Goal: Find contact information: Find contact information

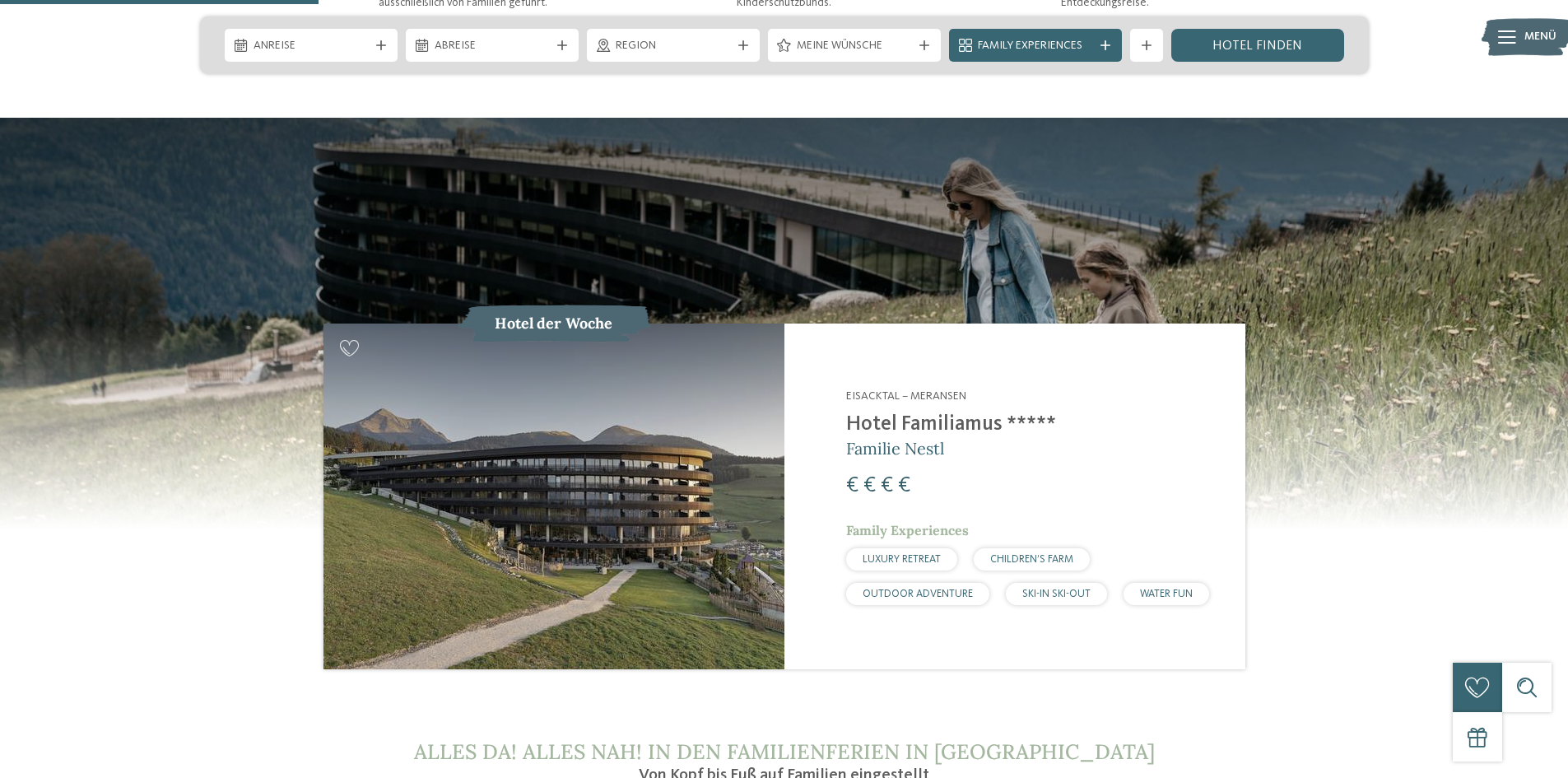
scroll to position [1647, 0]
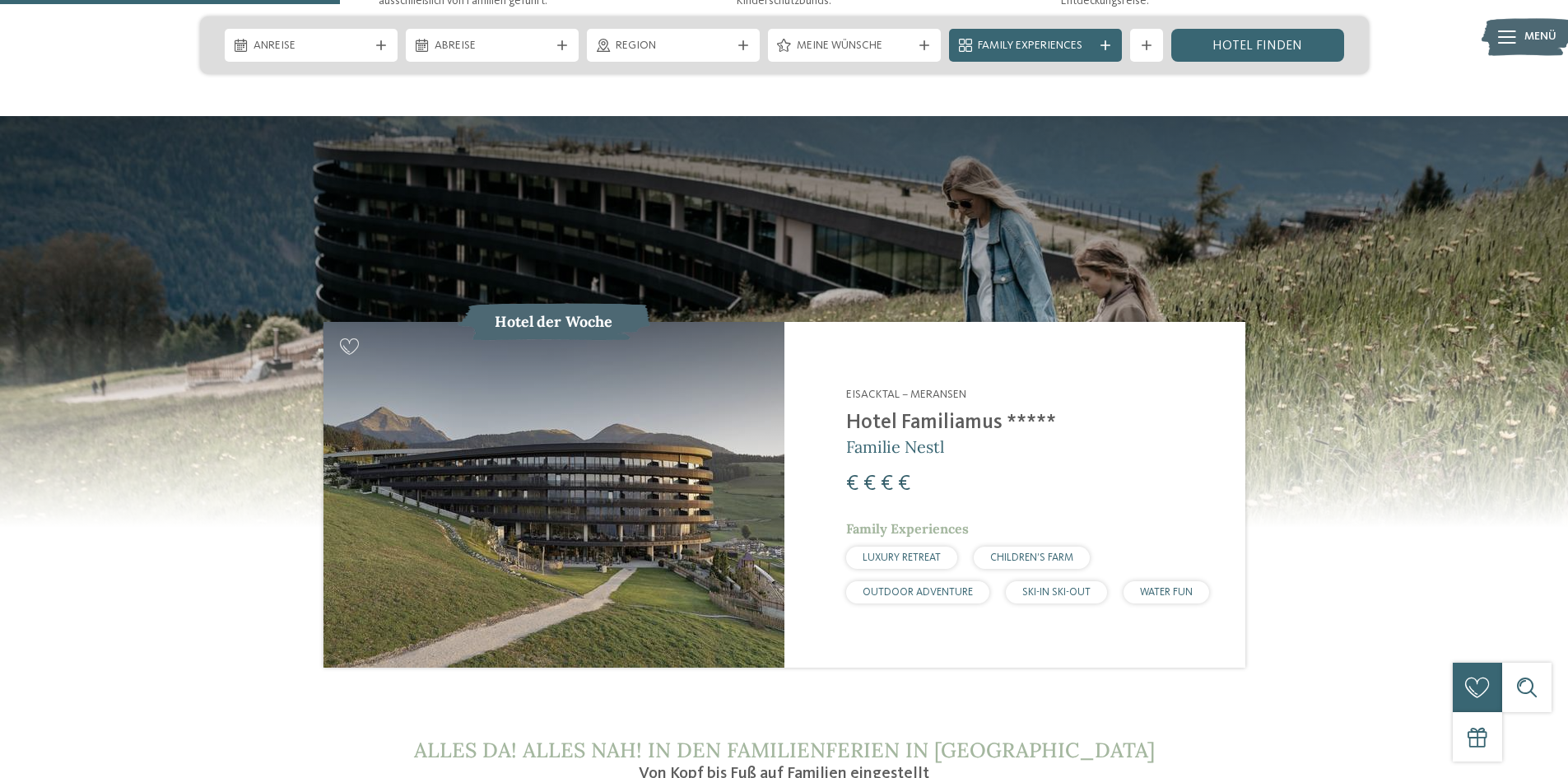
click at [877, 411] on h2 "Hotel Familiamus *****" at bounding box center [1035, 423] width 379 height 24
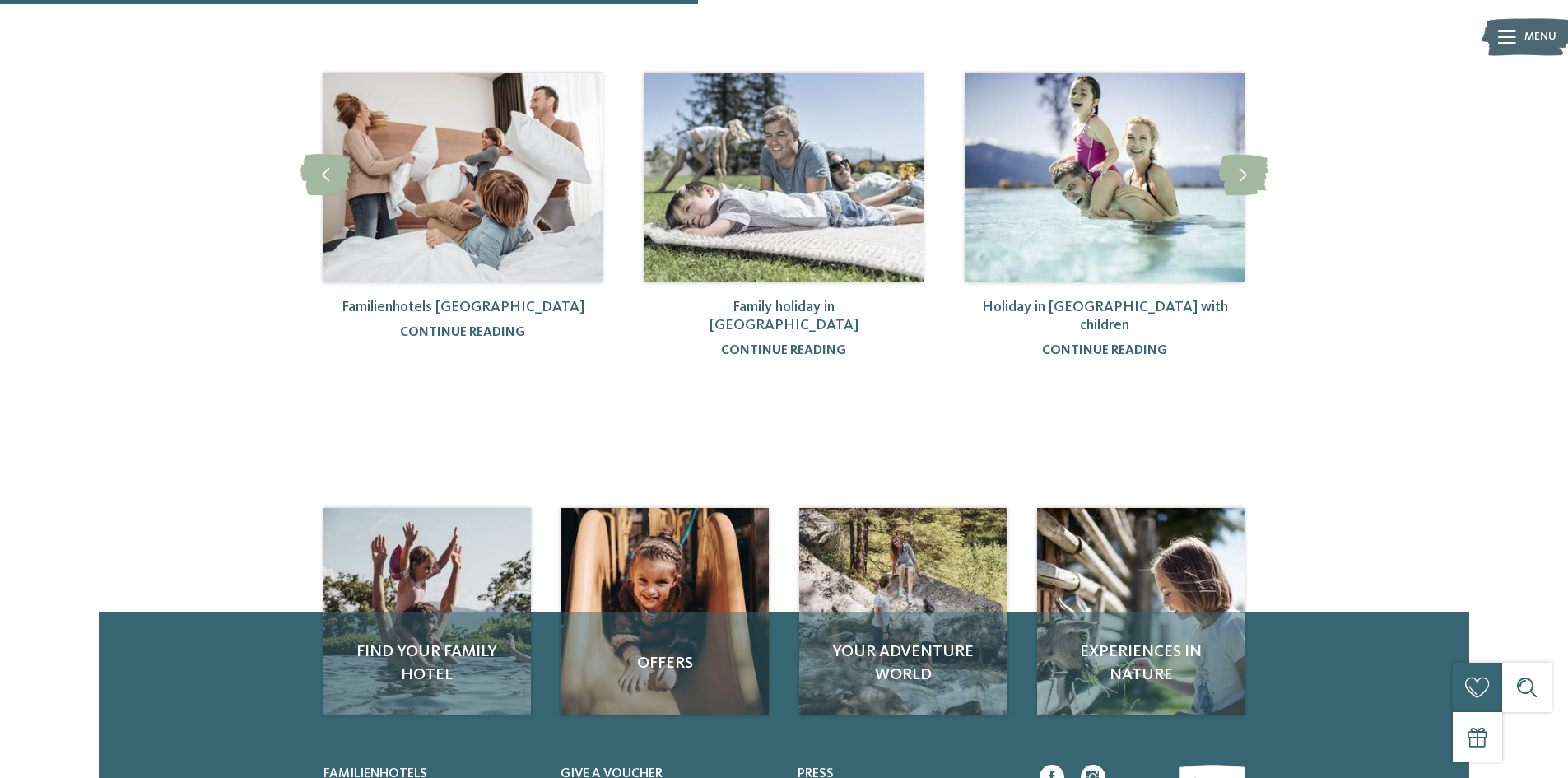
scroll to position [209, 0]
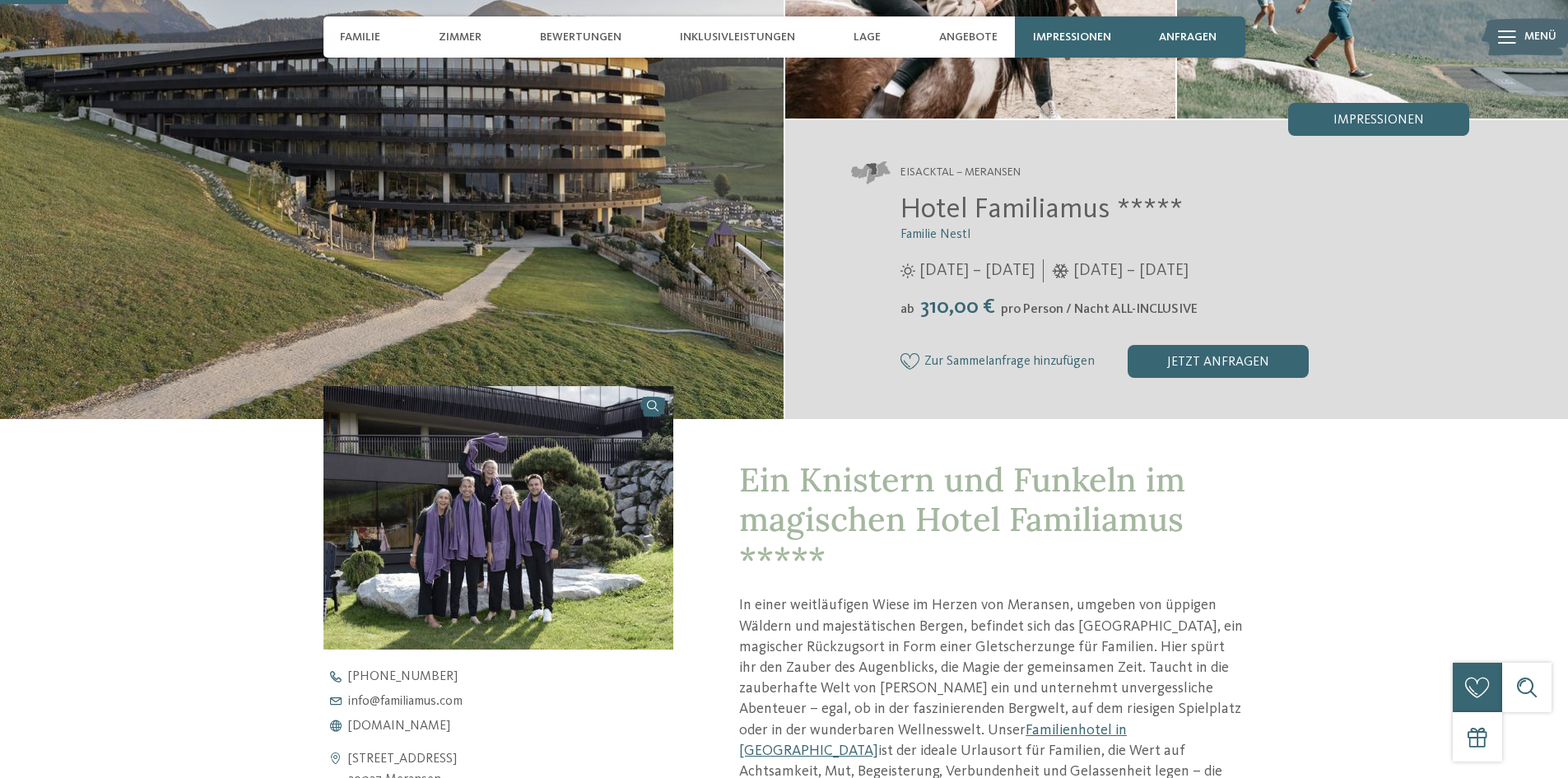
scroll to position [247, 0]
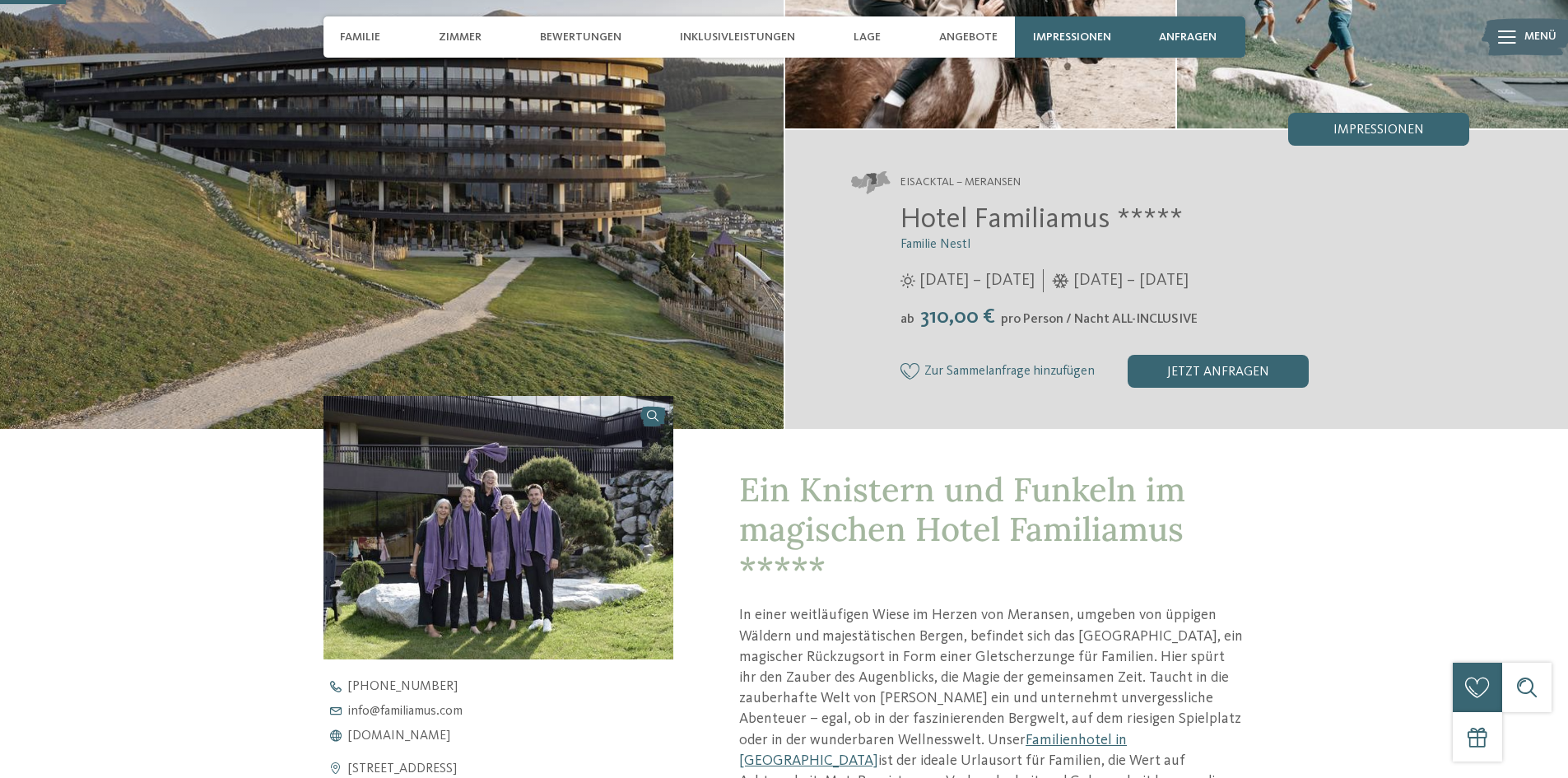
click at [619, 206] on img at bounding box center [391, 131] width 784 height 594
click at [703, 224] on img at bounding box center [391, 131] width 784 height 594
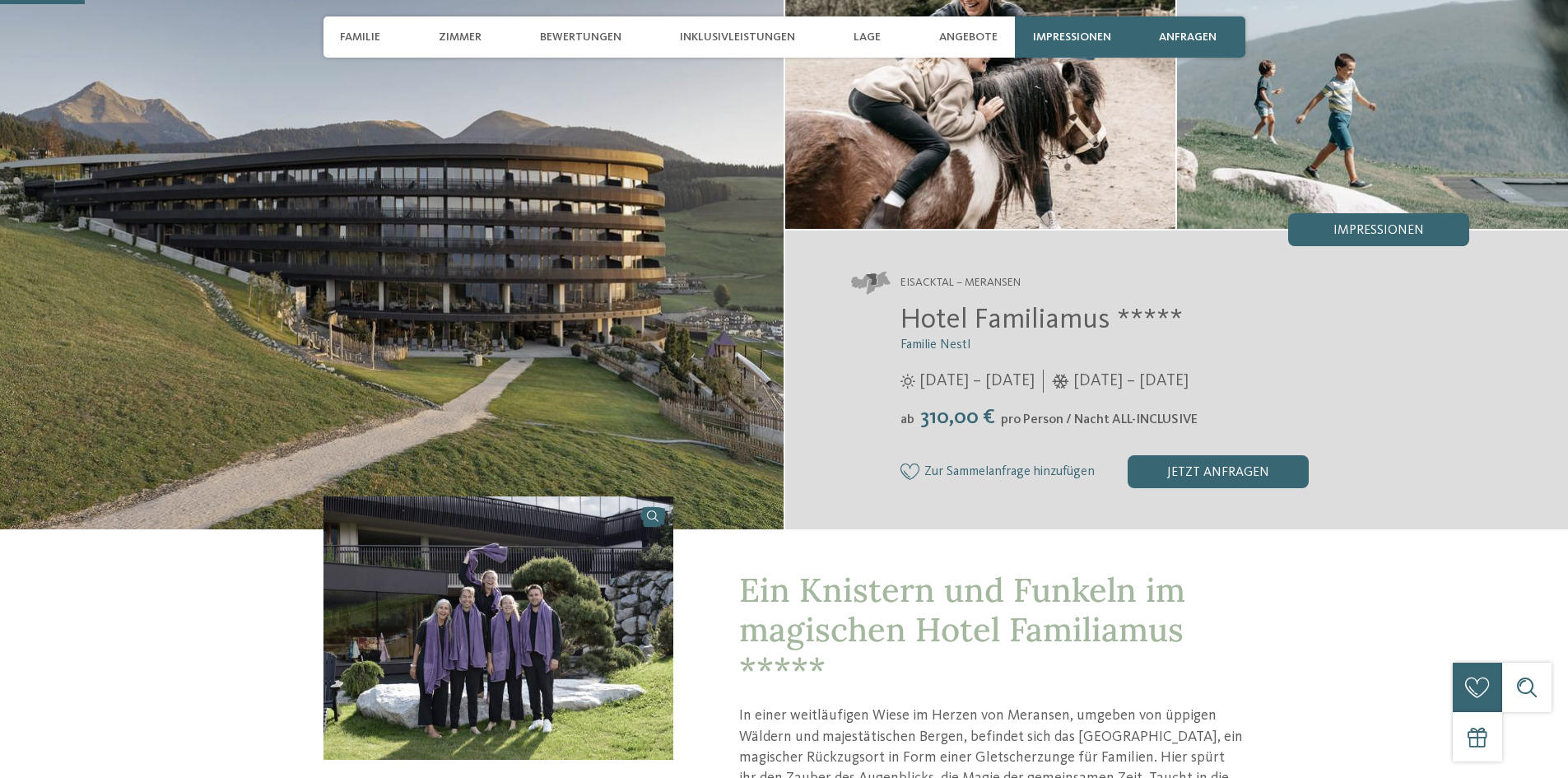
scroll to position [412, 0]
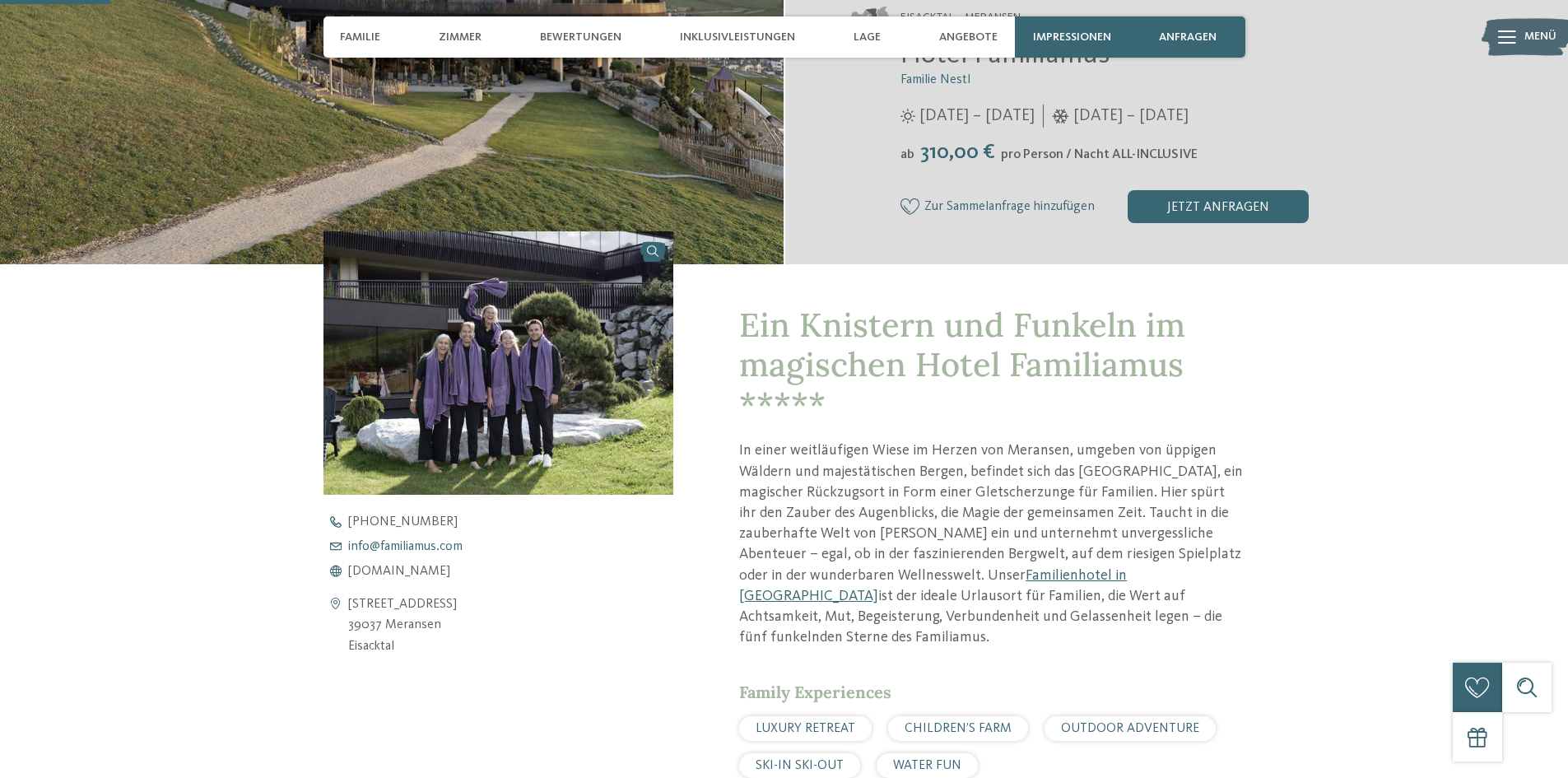
click at [416, 550] on span "info@ no-spam. familiamus. no-spam. com" at bounding box center [406, 547] width 114 height 13
